Goal: Task Accomplishment & Management: Manage account settings

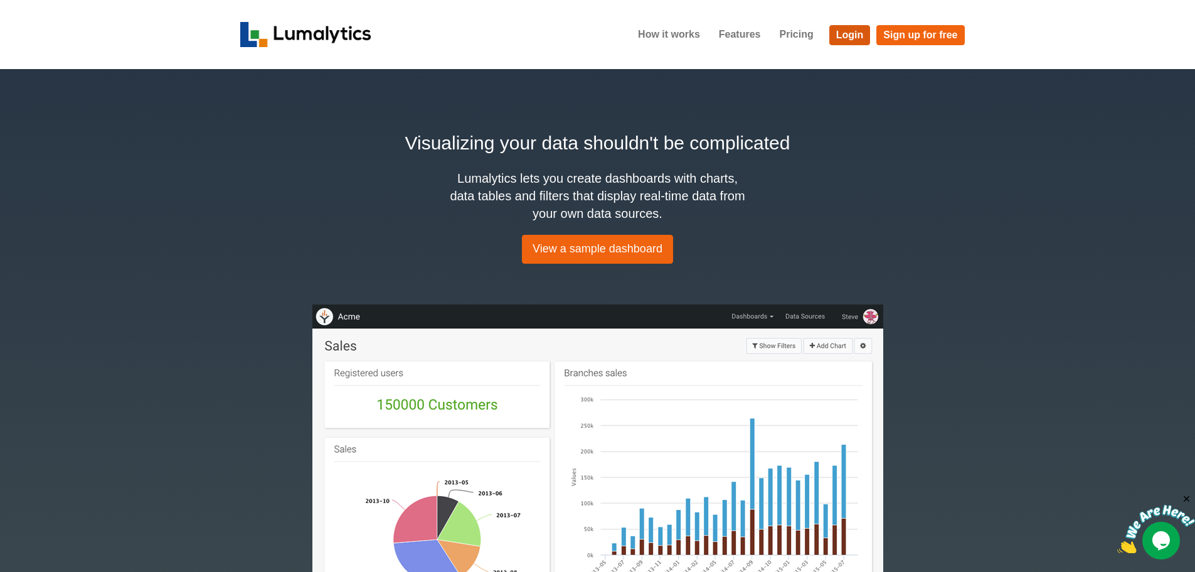
click at [851, 40] on link "Login" at bounding box center [849, 35] width 41 height 20
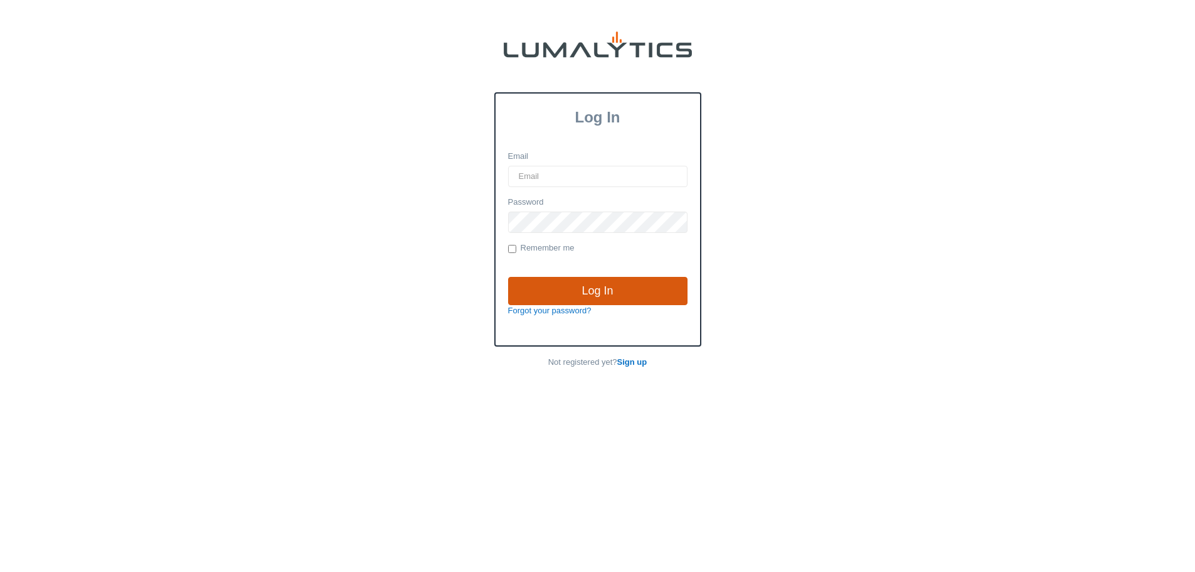
type input "[PERSON_NAME][EMAIL_ADDRESS][DOMAIN_NAME]"
click at [586, 283] on input "Log In" at bounding box center [597, 291] width 179 height 29
